Goal: Information Seeking & Learning: Learn about a topic

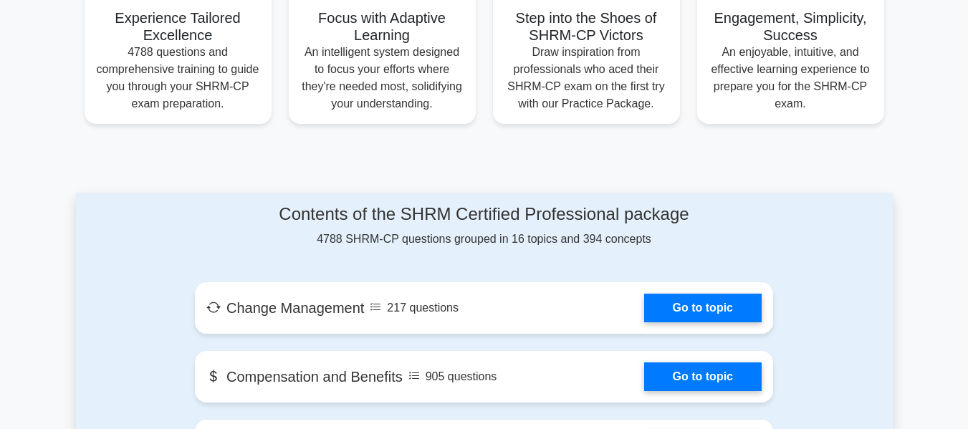
scroll to position [573, 0]
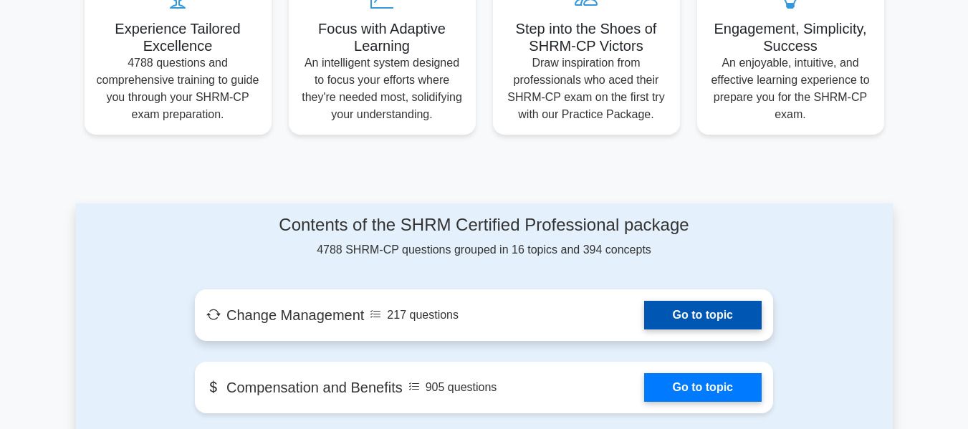
drag, startPoint x: 697, startPoint y: 316, endPoint x: 731, endPoint y: 335, distance: 39.1
click at [697, 316] on link "Go to topic" at bounding box center [702, 315] width 117 height 29
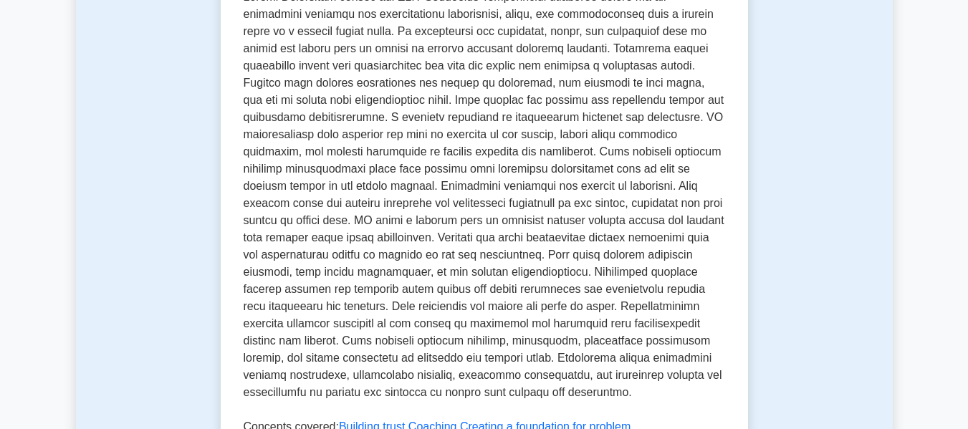
scroll to position [502, 0]
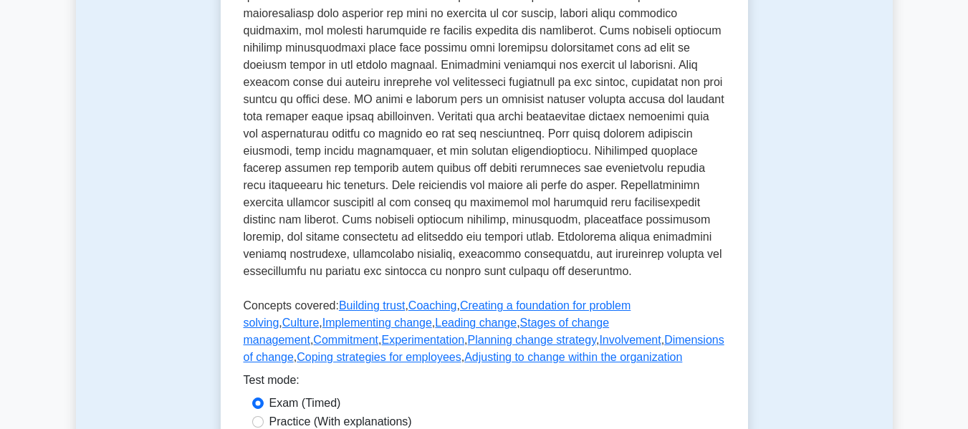
click at [381, 346] on link "Experimentation" at bounding box center [422, 340] width 83 height 12
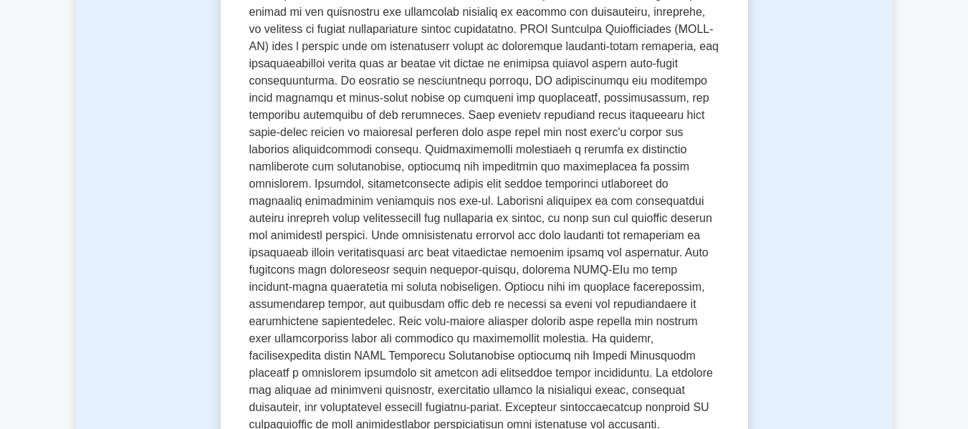
scroll to position [287, 0]
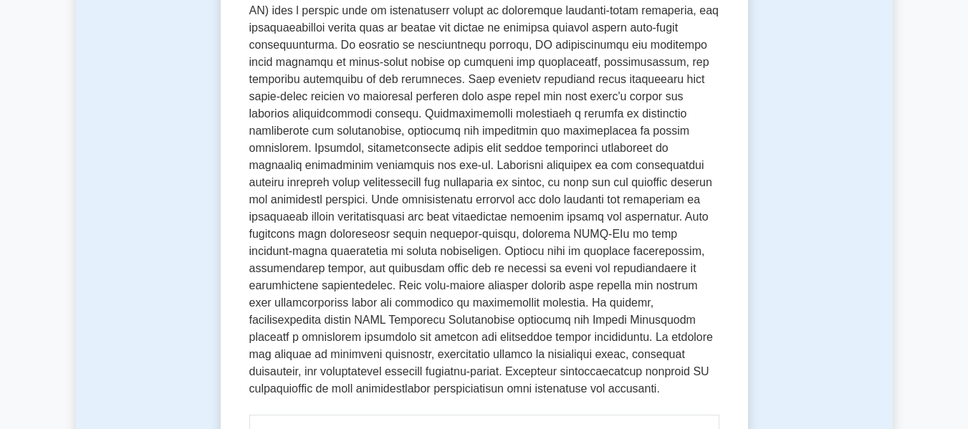
click at [378, 294] on p at bounding box center [484, 177] width 470 height 453
drag, startPoint x: 371, startPoint y: 290, endPoint x: 609, endPoint y: 266, distance: 239.1
click at [372, 290] on p at bounding box center [484, 177] width 470 height 453
click at [317, 295] on p at bounding box center [484, 177] width 470 height 453
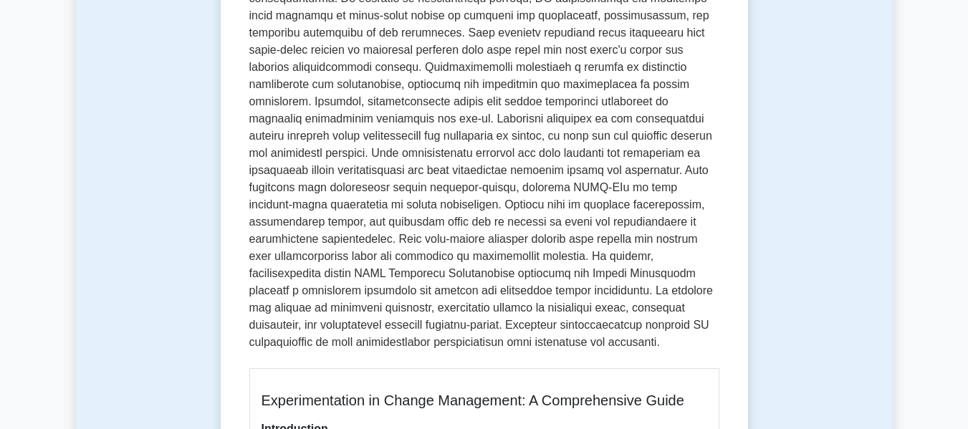
scroll to position [358, 0]
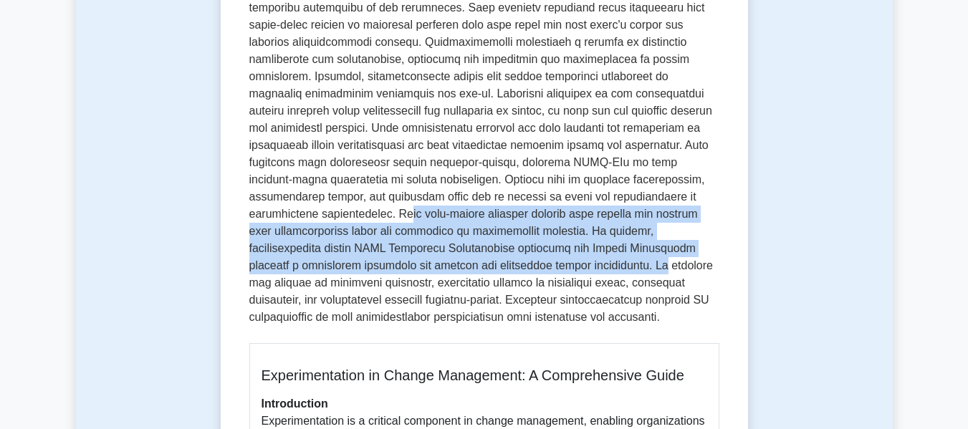
drag, startPoint x: 259, startPoint y: 216, endPoint x: 421, endPoint y: 255, distance: 166.6
click at [422, 264] on p at bounding box center [484, 105] width 470 height 453
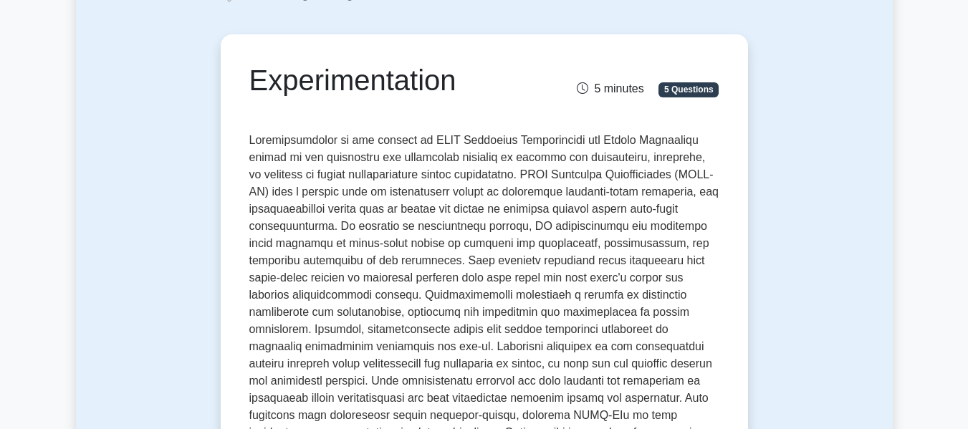
scroll to position [0, 0]
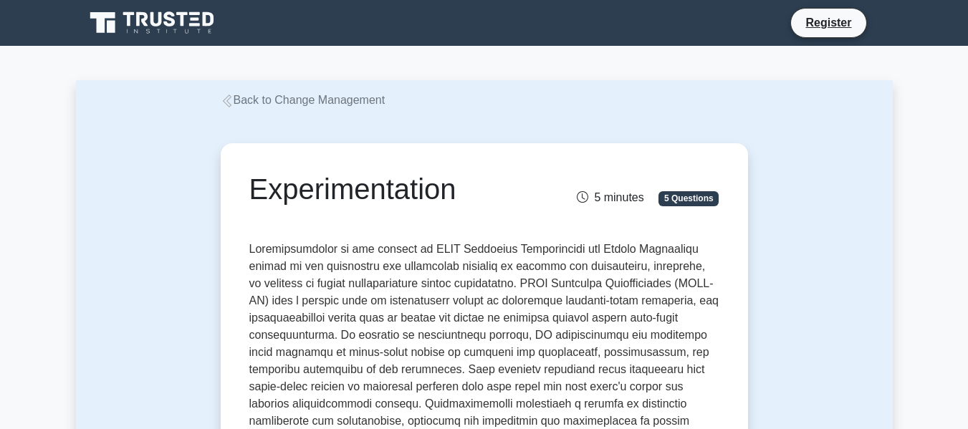
click at [299, 107] on div "Back to Change Management" at bounding box center [484, 100] width 544 height 17
click at [292, 103] on link "Back to Change Management" at bounding box center [303, 100] width 165 height 12
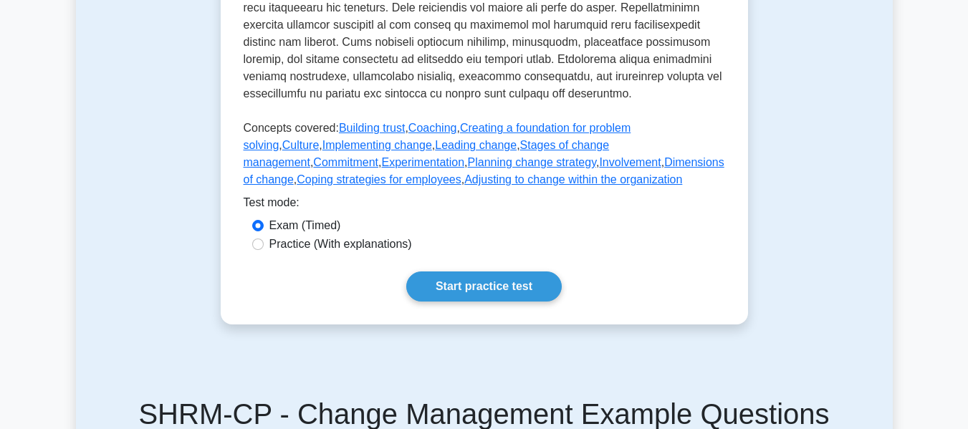
scroll to position [716, 0]
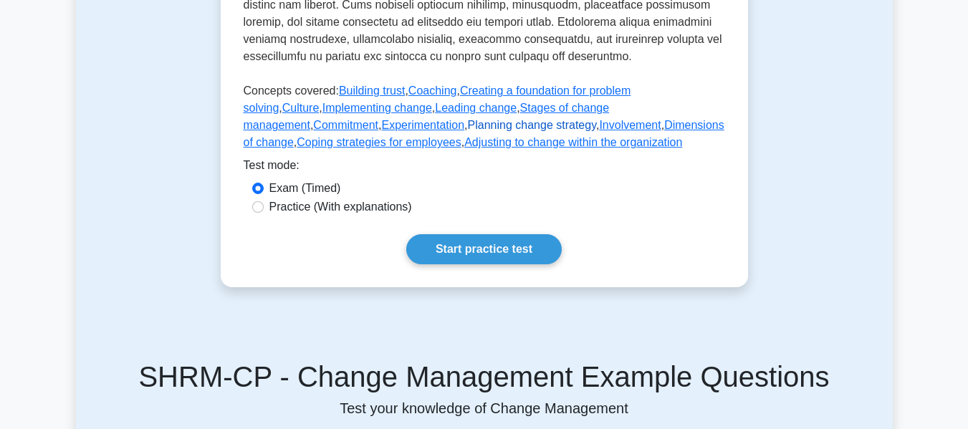
click at [468, 131] on link "Planning change strategy" at bounding box center [532, 125] width 128 height 12
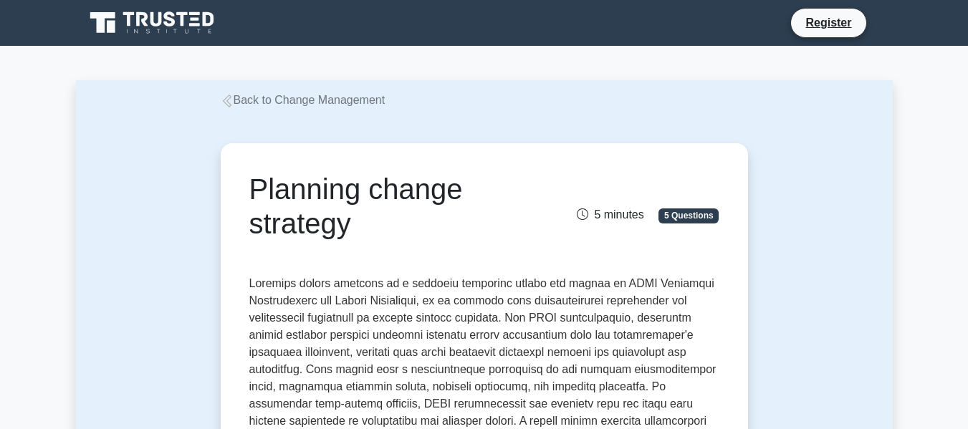
click at [276, 94] on link "Back to Change Management" at bounding box center [303, 100] width 165 height 12
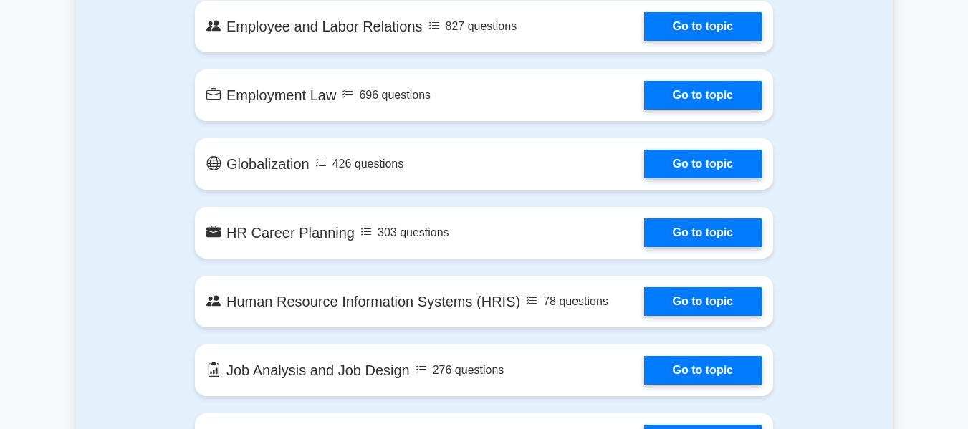
scroll to position [1075, 0]
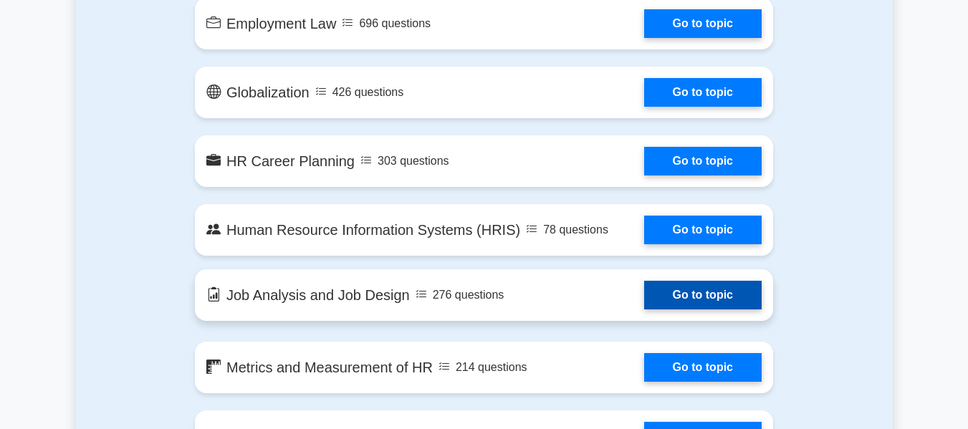
click at [678, 287] on link "Go to topic" at bounding box center [702, 295] width 117 height 29
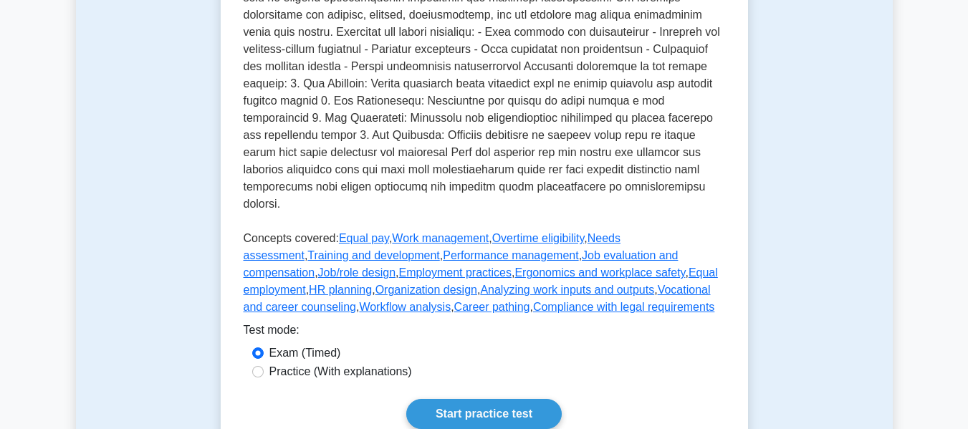
scroll to position [573, 0]
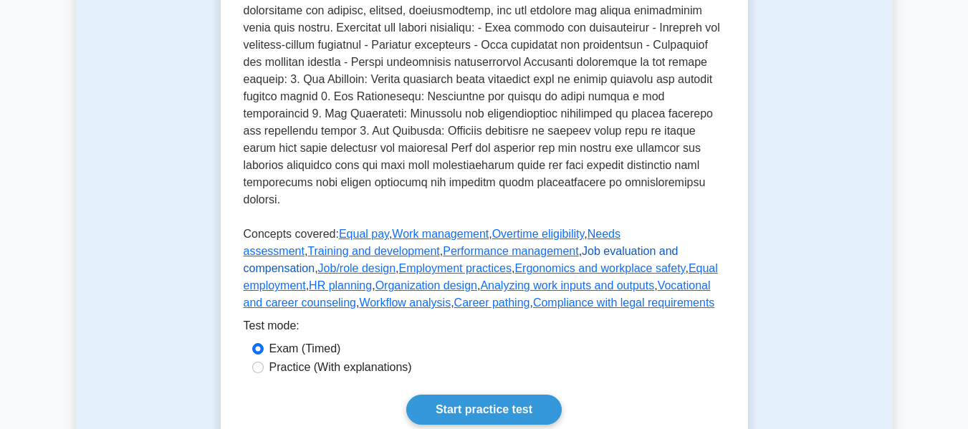
click at [485, 245] on link "Job evaluation and compensation" at bounding box center [461, 259] width 435 height 29
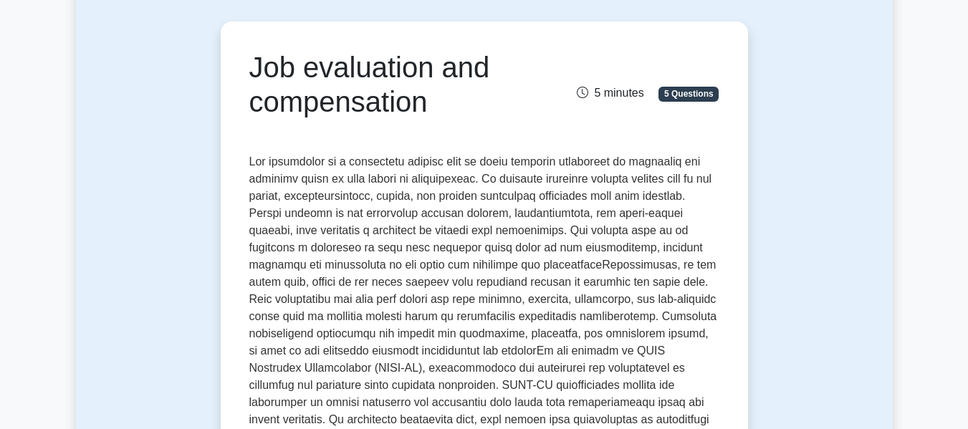
scroll to position [143, 0]
